Goal: Understand process/instructions: Learn how to perform a task or action

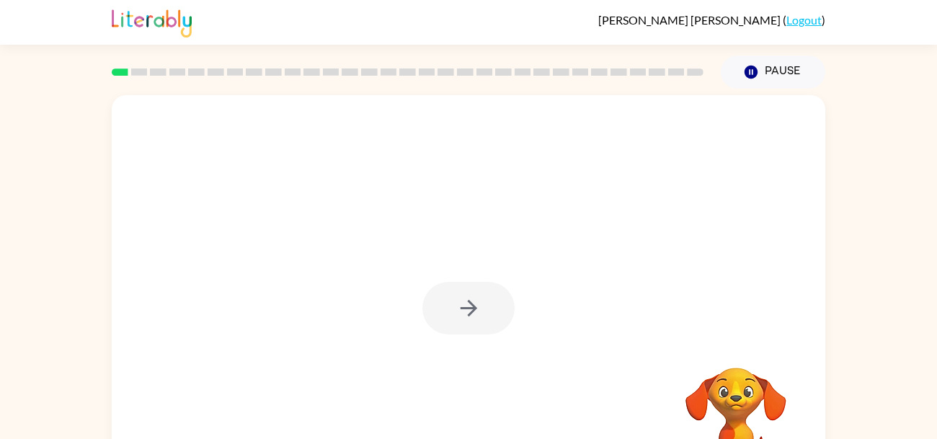
scroll to position [68, 0]
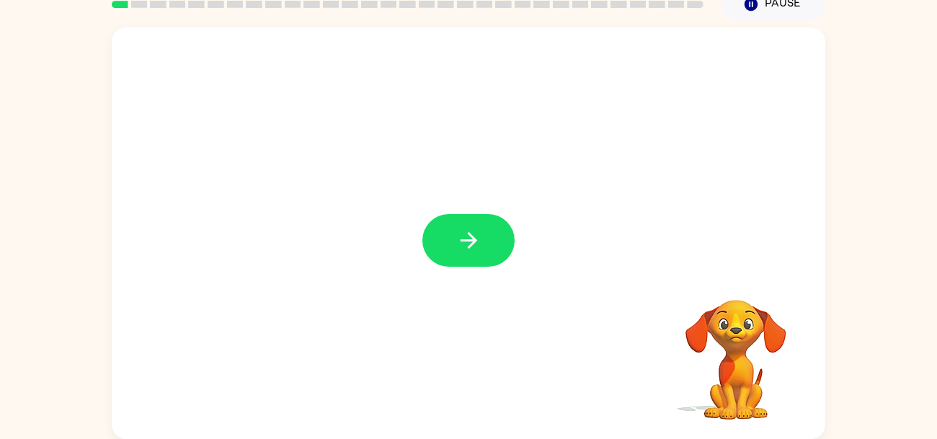
click at [746, 377] on video "Your browser must support playing .mp4 files to use Literably. Please try using…" at bounding box center [736, 350] width 144 height 144
click at [730, 317] on video "Your browser must support playing .mp4 files to use Literably. Please try using…" at bounding box center [736, 350] width 144 height 144
click at [505, 260] on button "button" at bounding box center [468, 240] width 92 height 53
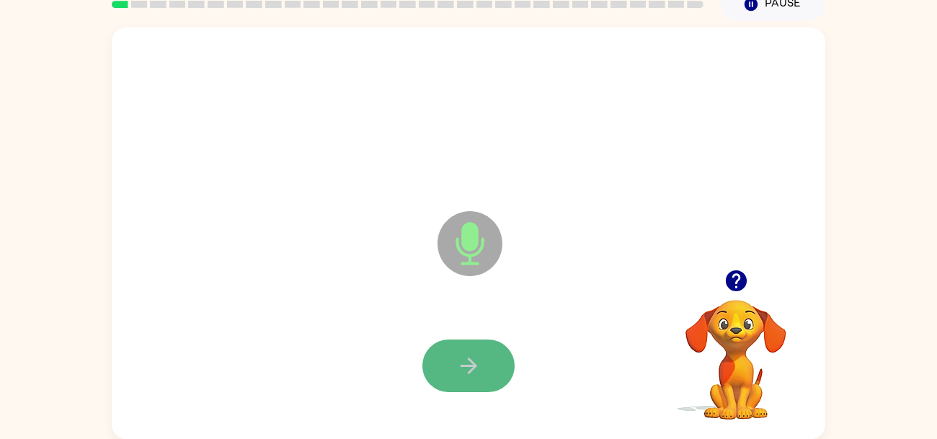
click at [463, 362] on icon "button" at bounding box center [468, 365] width 25 height 25
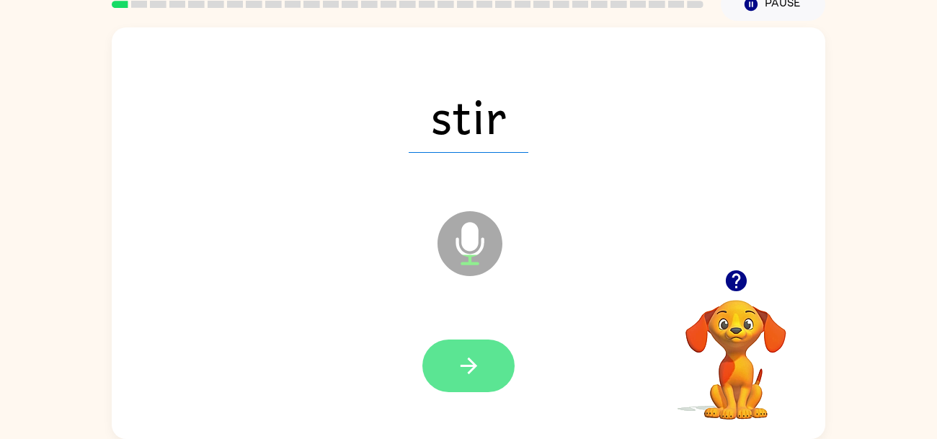
click at [484, 365] on button "button" at bounding box center [468, 366] width 92 height 53
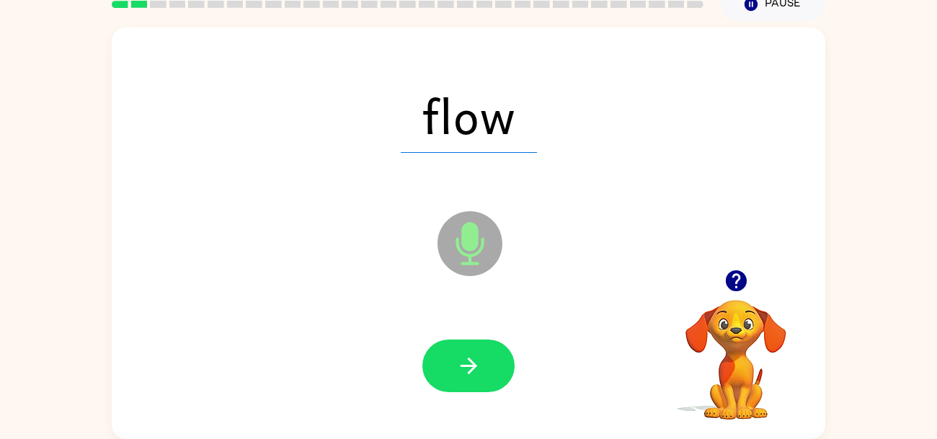
click at [484, 365] on button "button" at bounding box center [468, 366] width 92 height 53
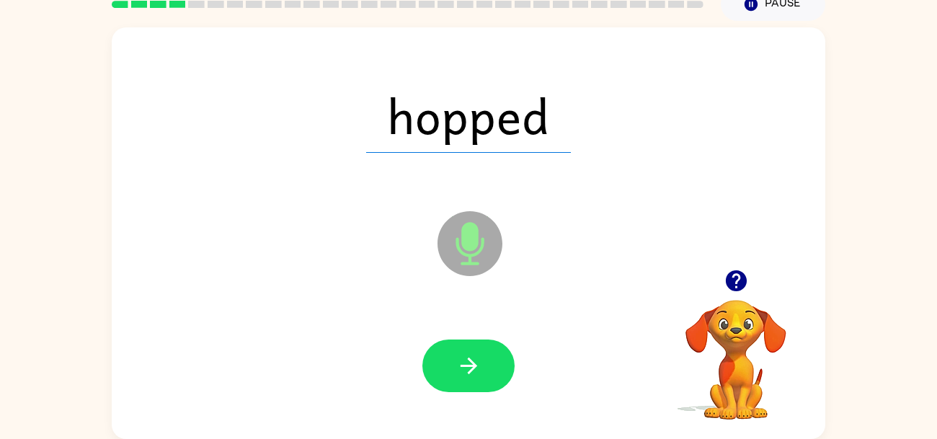
click at [484, 365] on button "button" at bounding box center [468, 366] width 92 height 53
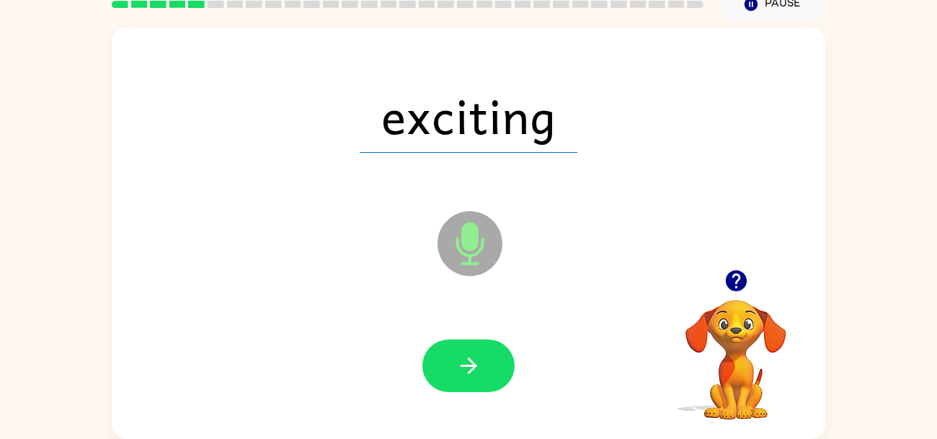
click at [504, 329] on div at bounding box center [468, 366] width 685 height 118
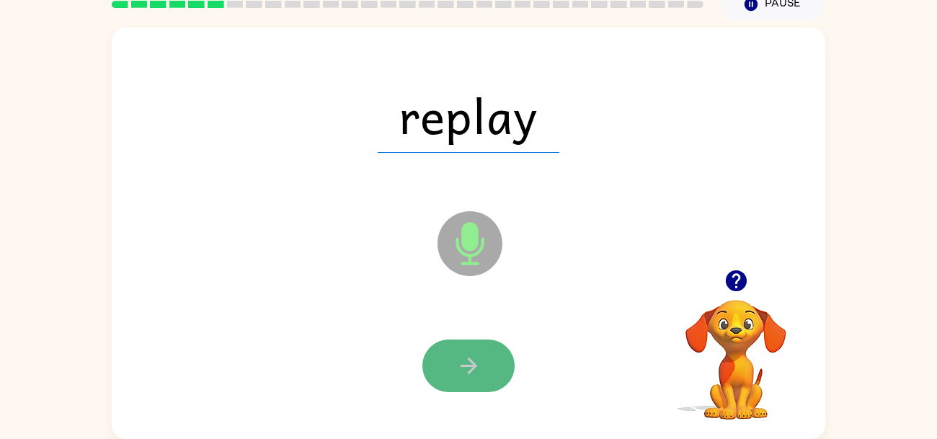
drag, startPoint x: 464, startPoint y: 368, endPoint x: 453, endPoint y: 363, distance: 11.9
click at [453, 363] on button "button" at bounding box center [468, 366] width 92 height 53
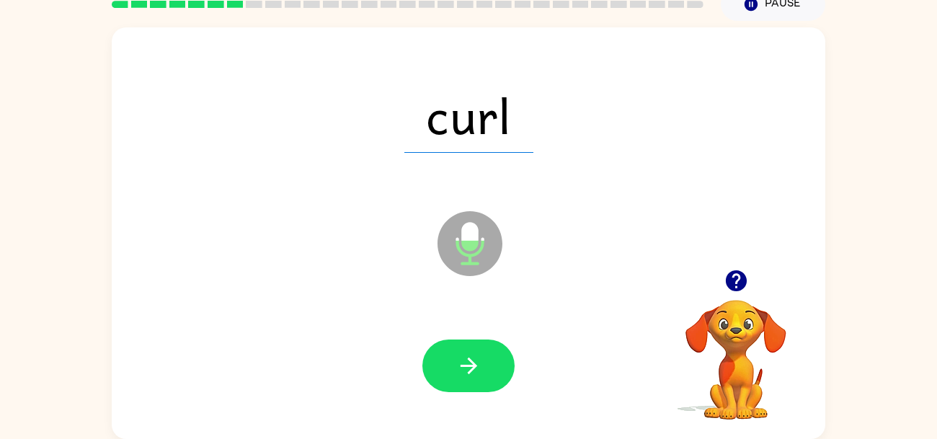
drag, startPoint x: 453, startPoint y: 363, endPoint x: 606, endPoint y: 205, distance: 220.3
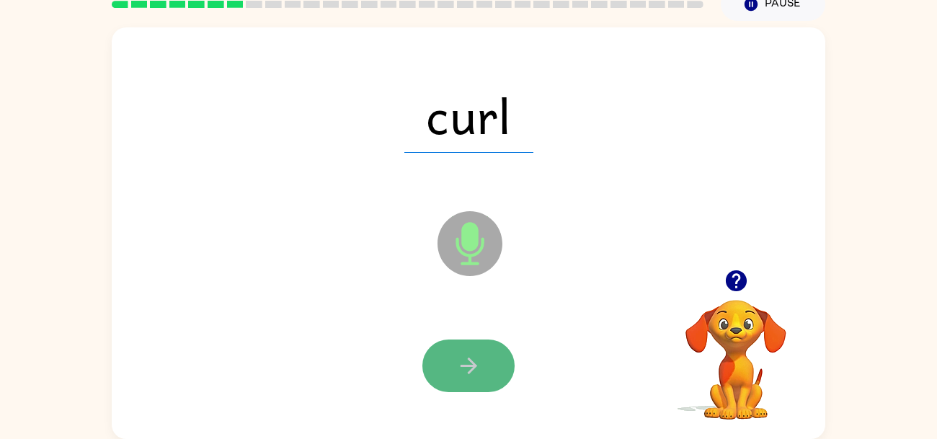
click at [477, 359] on icon "button" at bounding box center [468, 365] width 25 height 25
click at [476, 360] on icon "button" at bounding box center [468, 365] width 25 height 25
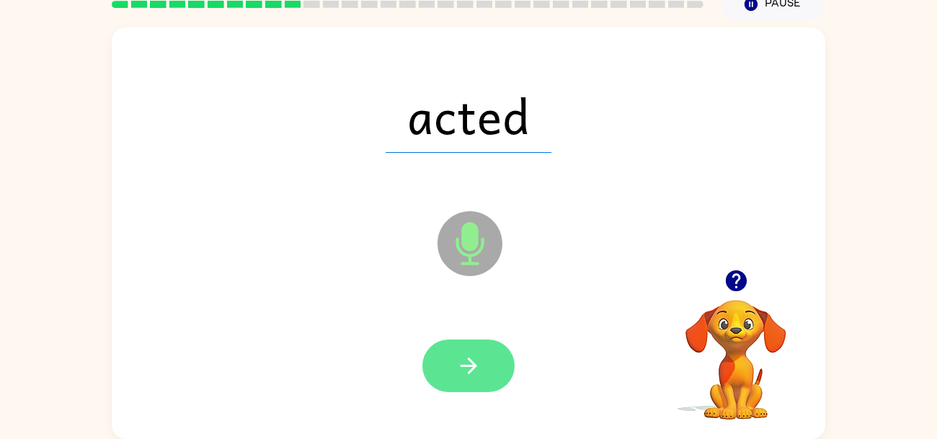
click at [477, 364] on icon "button" at bounding box center [468, 365] width 25 height 25
click at [491, 358] on button "button" at bounding box center [468, 366] width 92 height 53
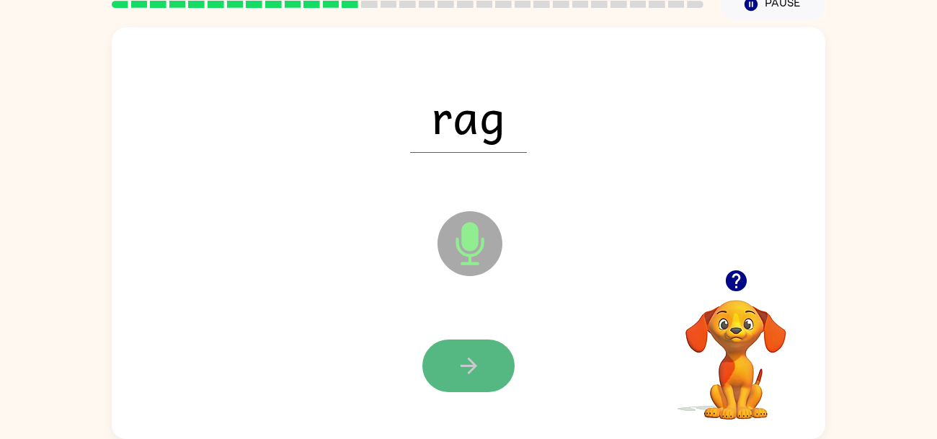
click at [477, 357] on icon "button" at bounding box center [468, 365] width 25 height 25
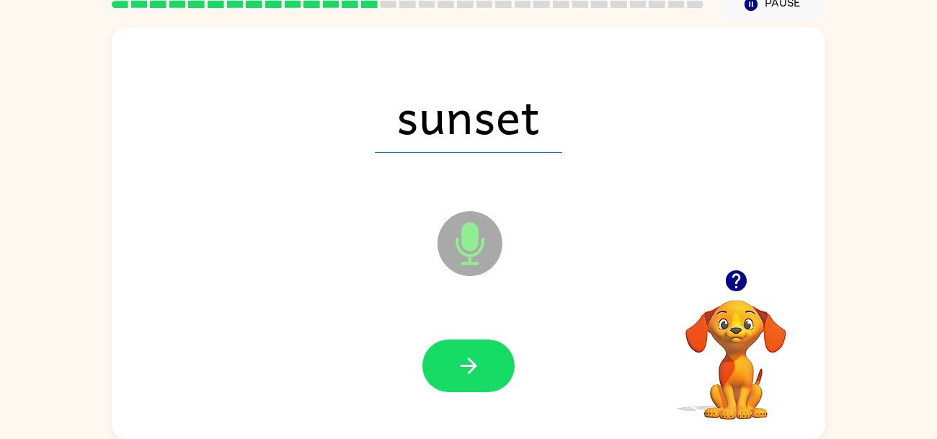
click at [475, 363] on icon "button" at bounding box center [468, 365] width 25 height 25
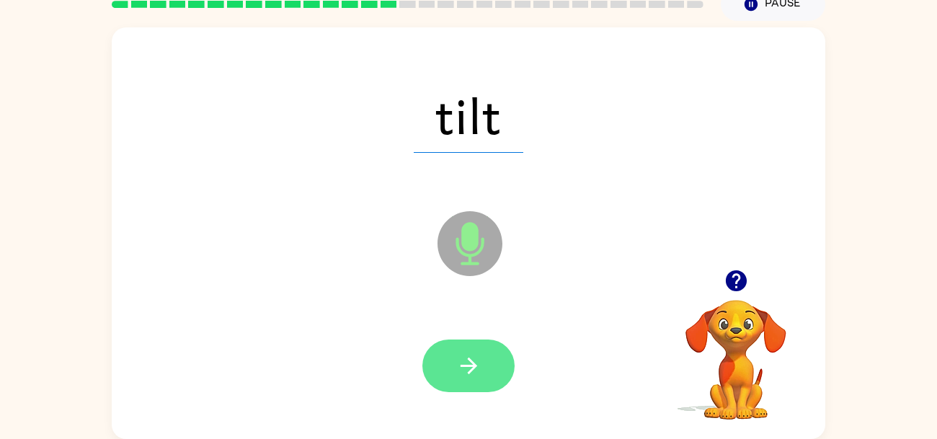
click at [467, 364] on icon "button" at bounding box center [468, 365] width 25 height 25
click at [493, 368] on button "button" at bounding box center [468, 366] width 92 height 53
click at [491, 366] on button "button" at bounding box center [468, 366] width 92 height 53
click at [484, 366] on button "button" at bounding box center [468, 366] width 92 height 53
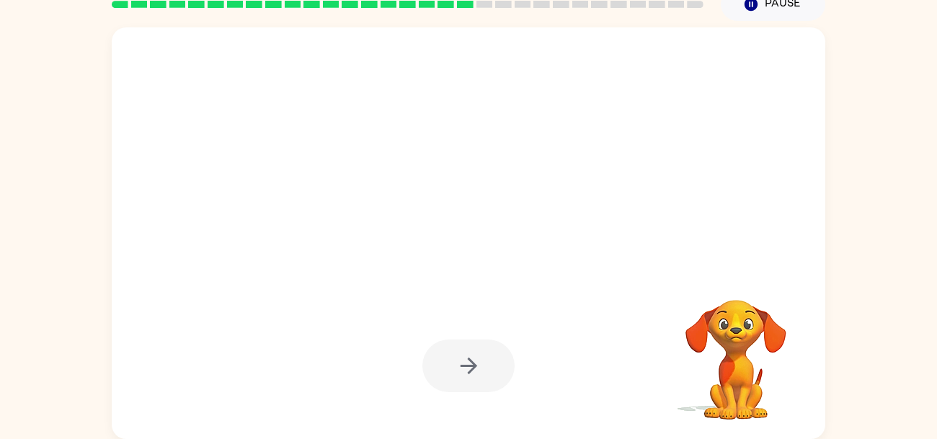
scroll to position [0, 0]
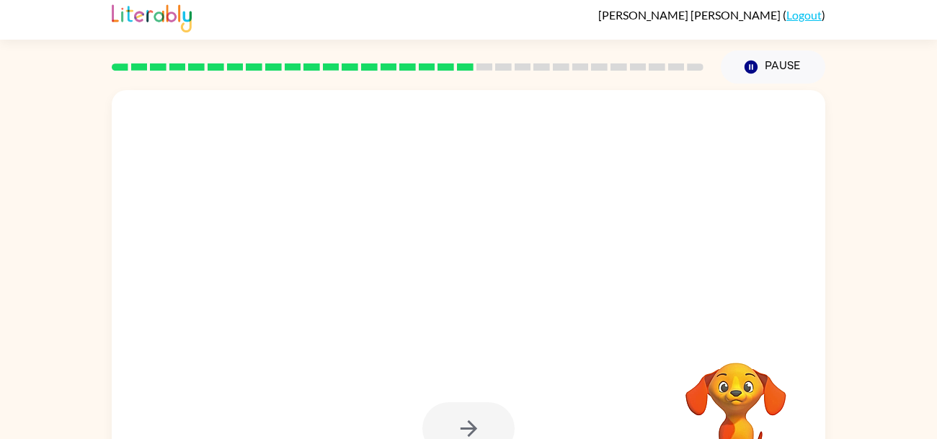
click at [488, 371] on div at bounding box center [468, 429] width 685 height 118
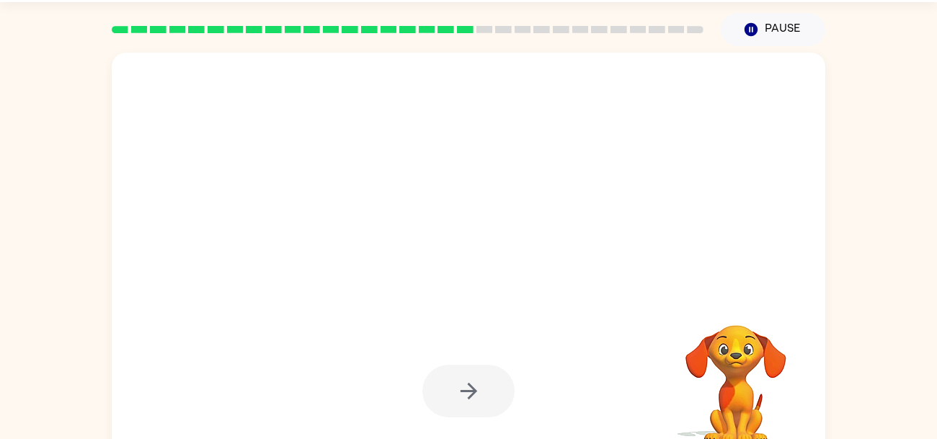
scroll to position [37, 0]
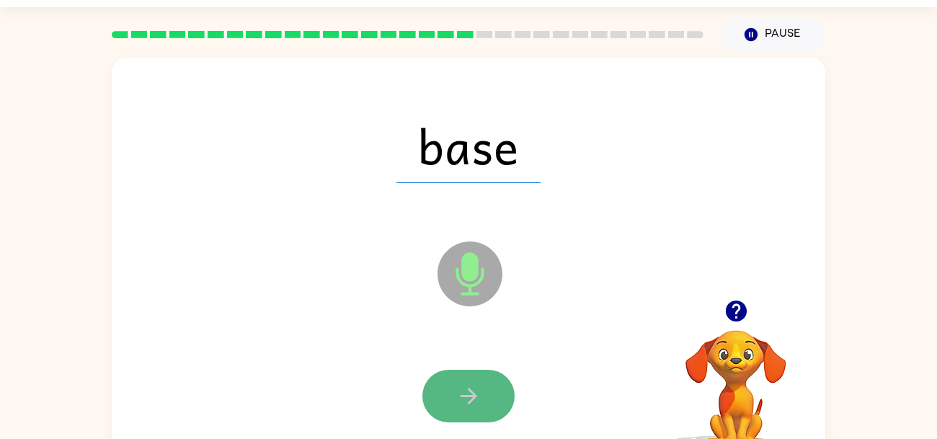
click at [476, 399] on icon "button" at bounding box center [468, 396] width 25 height 25
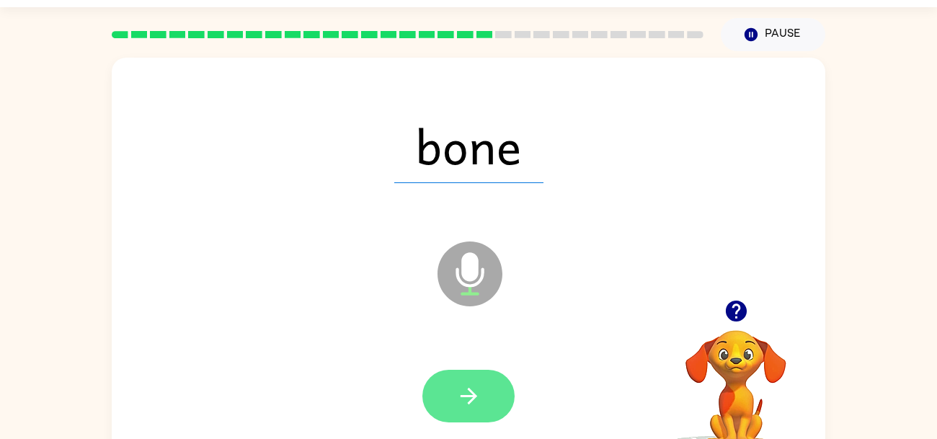
click at [476, 396] on icon "button" at bounding box center [468, 396] width 17 height 17
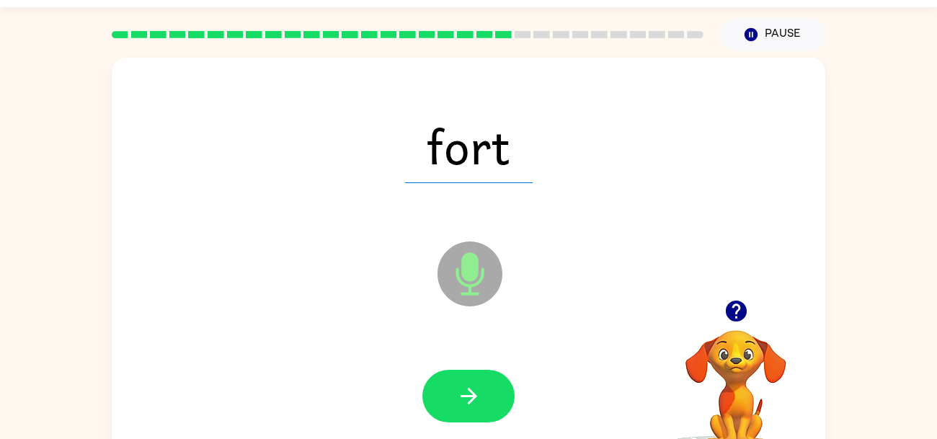
click at [476, 397] on icon "button" at bounding box center [468, 396] width 17 height 17
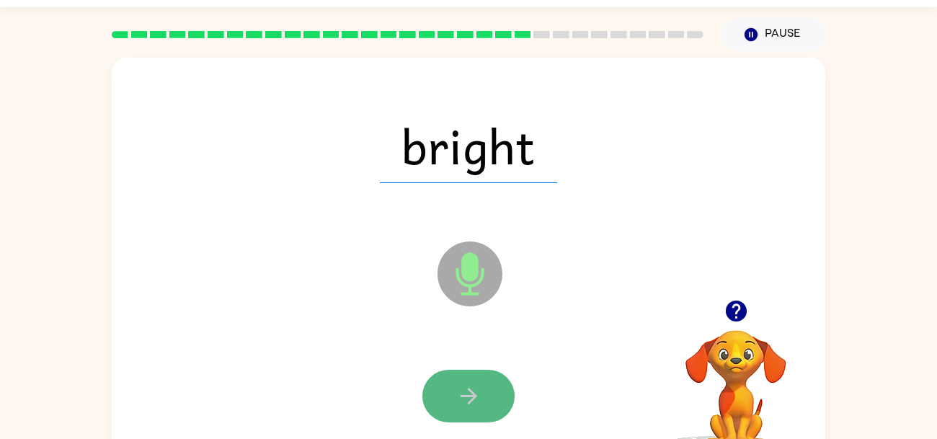
click at [472, 396] on icon "button" at bounding box center [468, 396] width 17 height 17
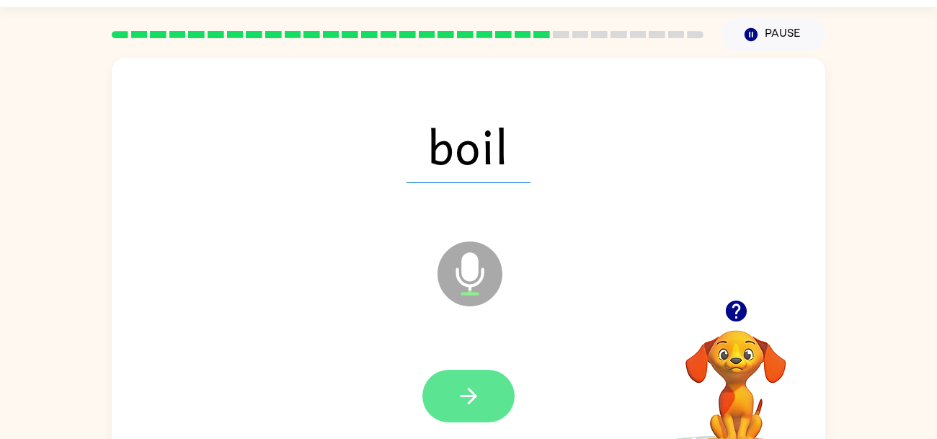
click at [468, 397] on icon "button" at bounding box center [468, 396] width 17 height 17
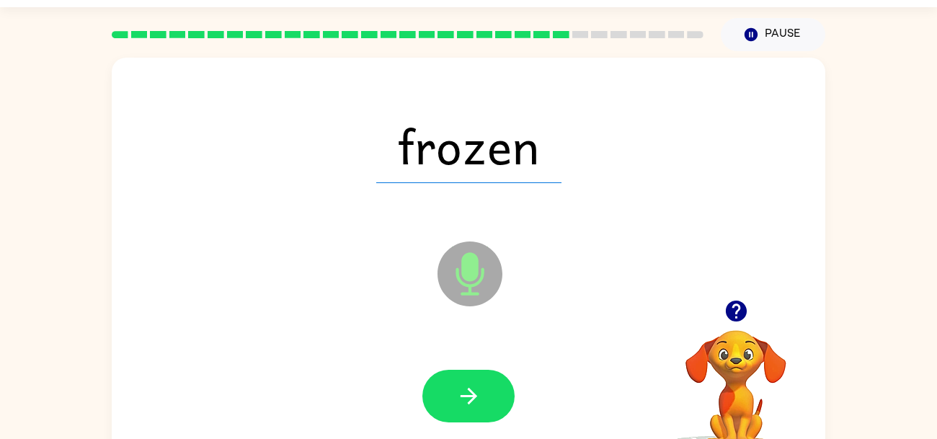
click at [468, 397] on icon "button" at bounding box center [468, 396] width 17 height 17
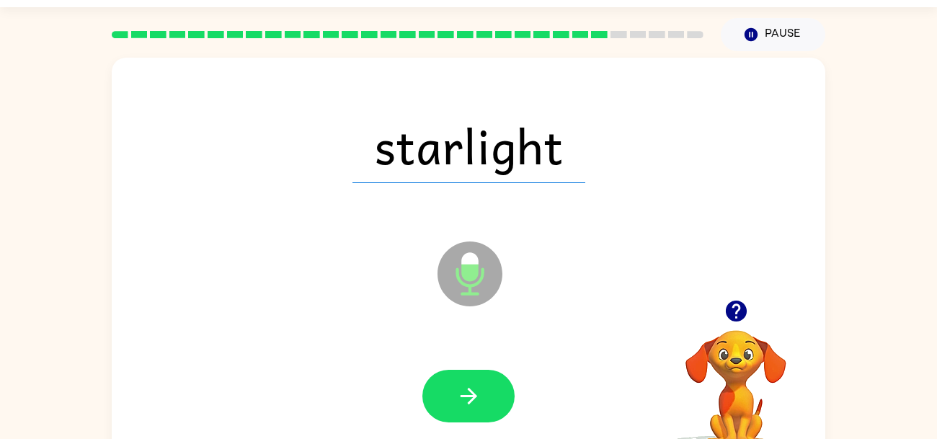
click at [492, 389] on button "button" at bounding box center [468, 396] width 92 height 53
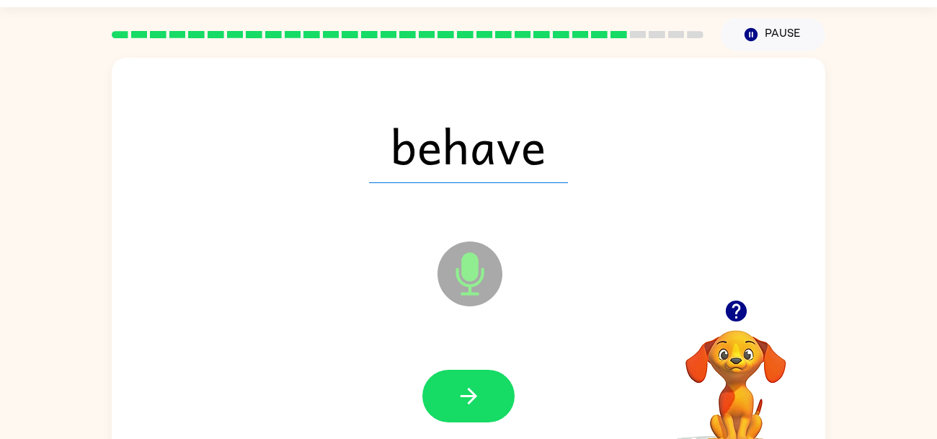
click at [492, 389] on button "button" at bounding box center [468, 396] width 92 height 53
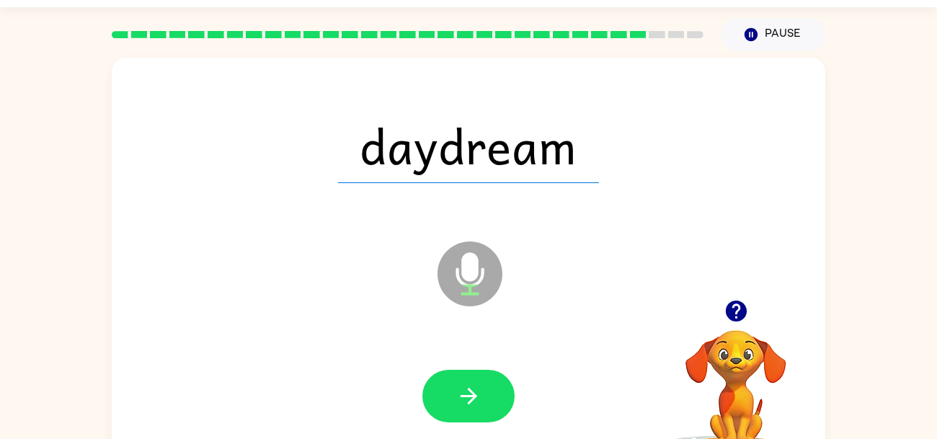
click at [492, 389] on button "button" at bounding box center [468, 396] width 92 height 53
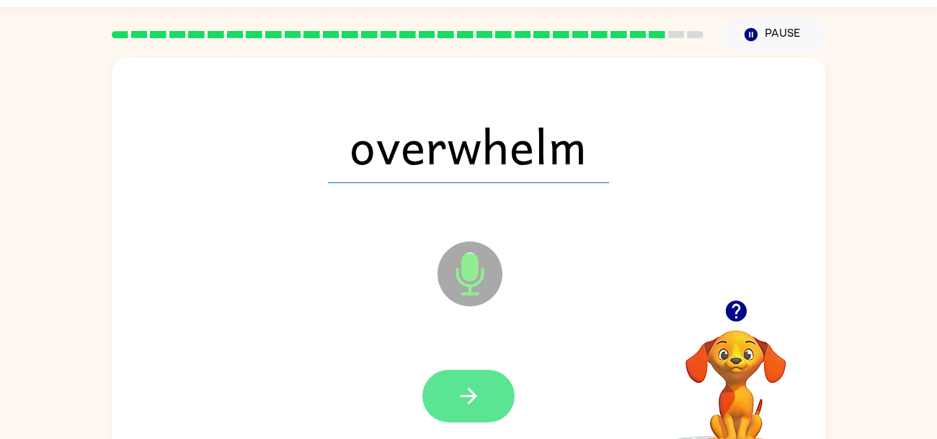
click at [481, 386] on icon "button" at bounding box center [468, 396] width 25 height 25
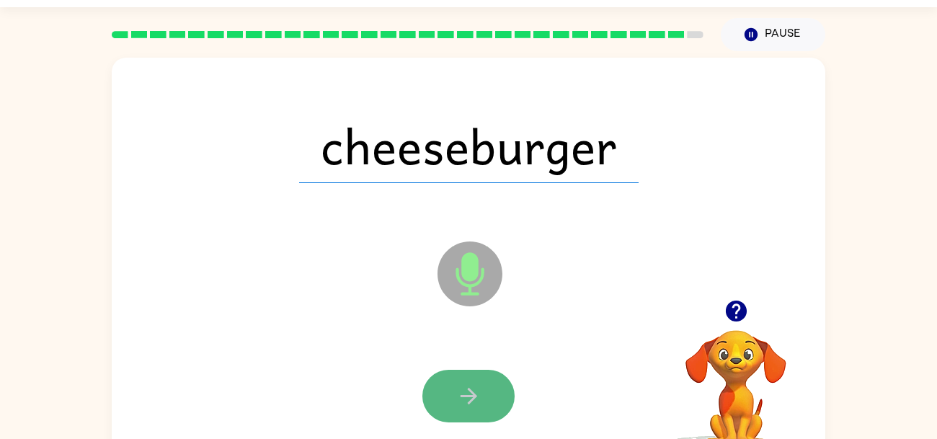
click at [483, 385] on button "button" at bounding box center [468, 396] width 92 height 53
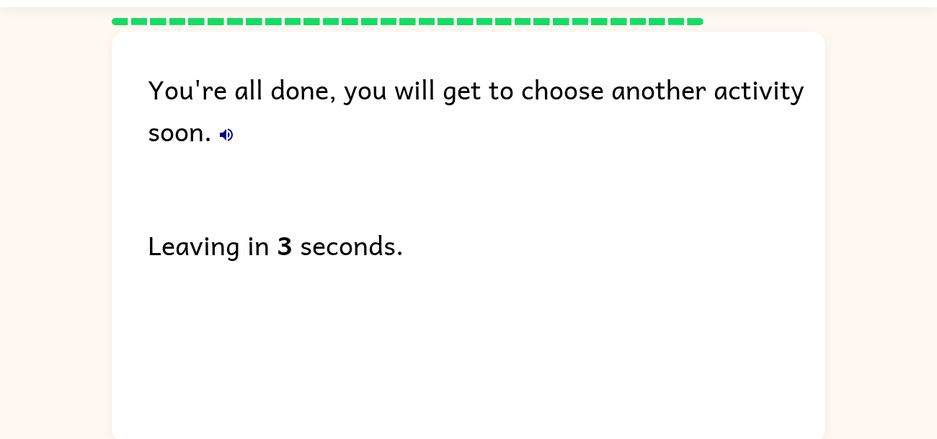
click at [229, 143] on icon "button" at bounding box center [226, 134] width 17 height 17
